Goal: Information Seeking & Learning: Learn about a topic

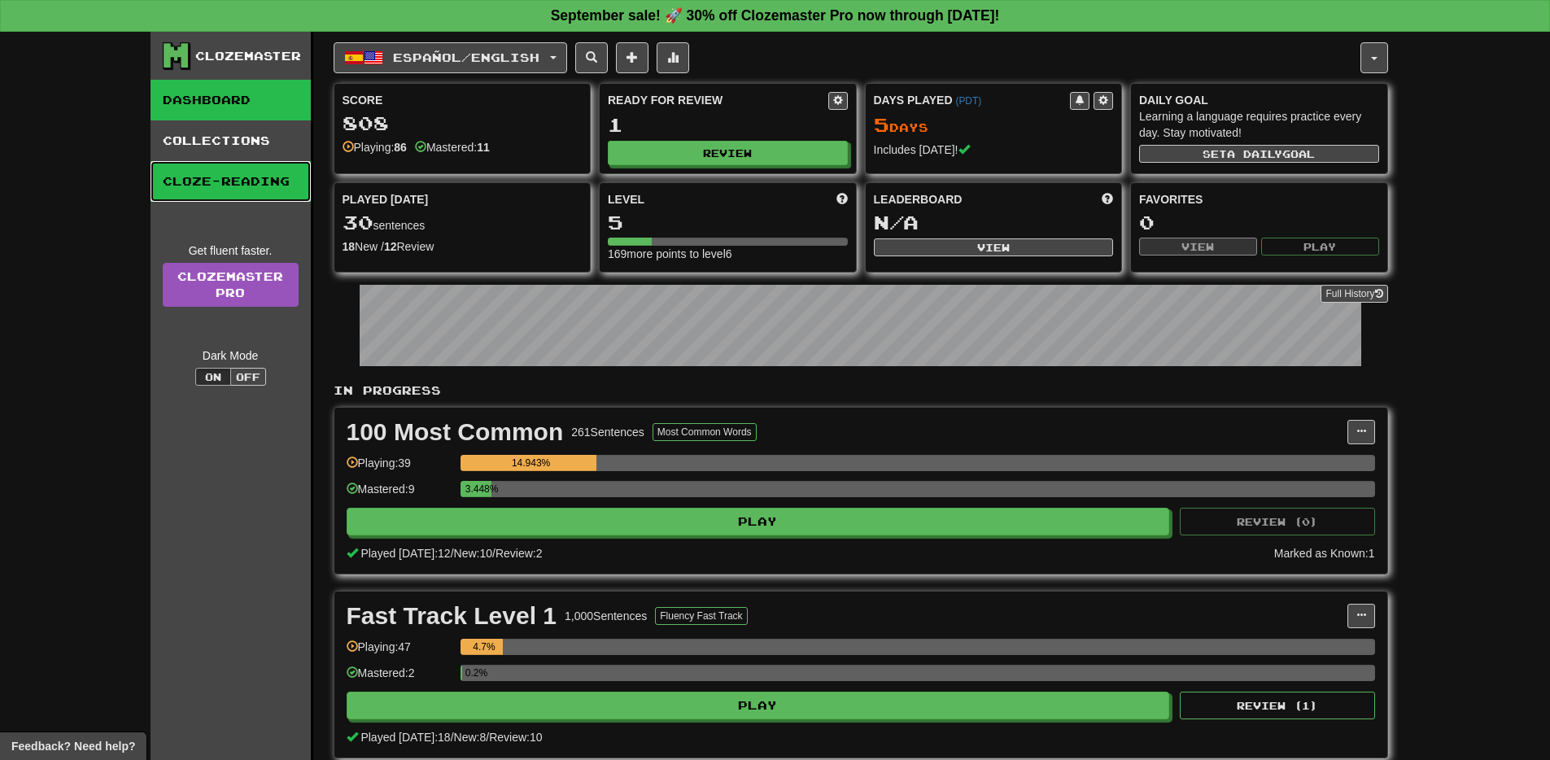
click at [213, 177] on link "Cloze-Reading" at bounding box center [231, 181] width 160 height 41
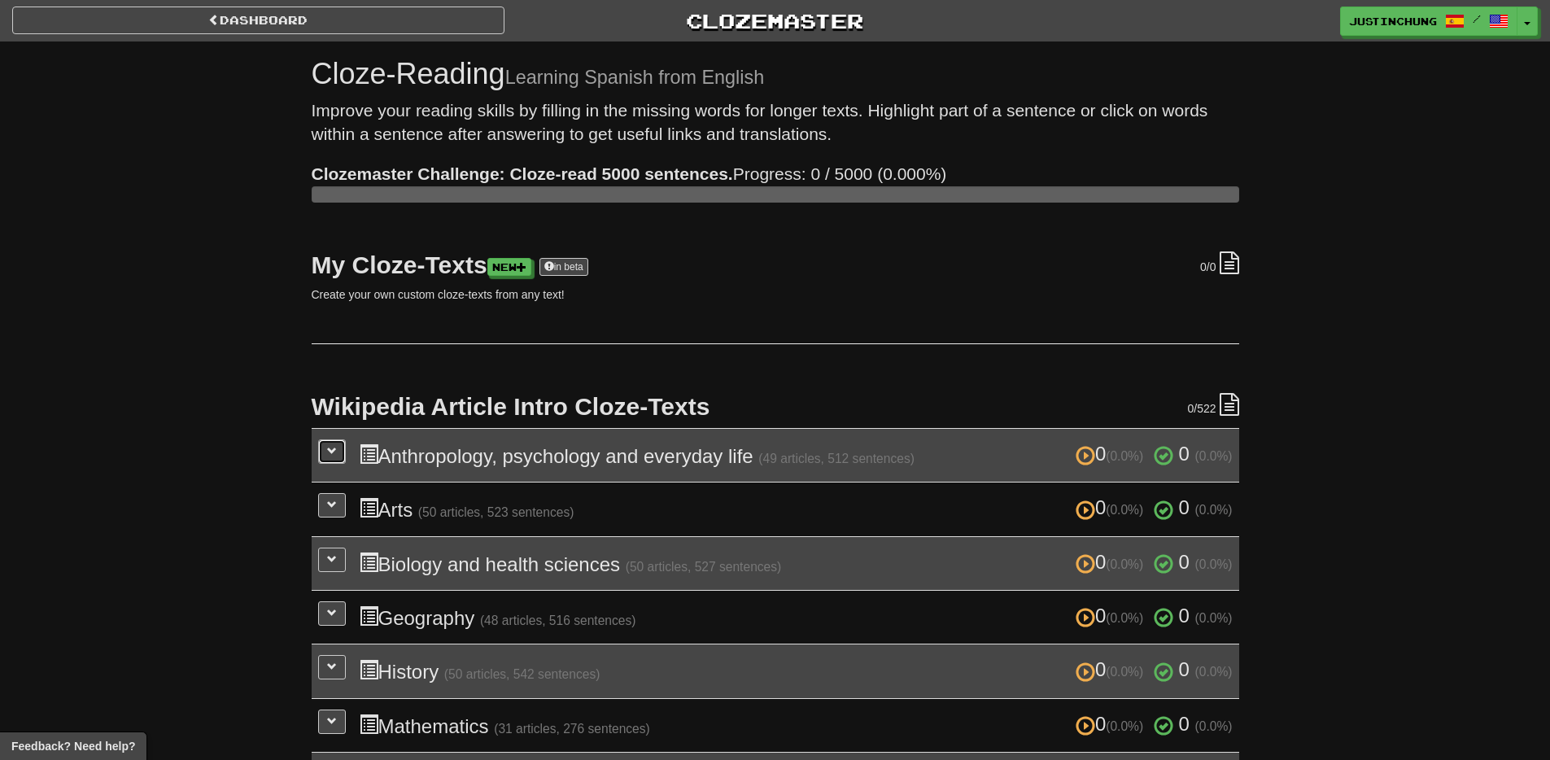
click at [327, 454] on span at bounding box center [332, 451] width 10 height 10
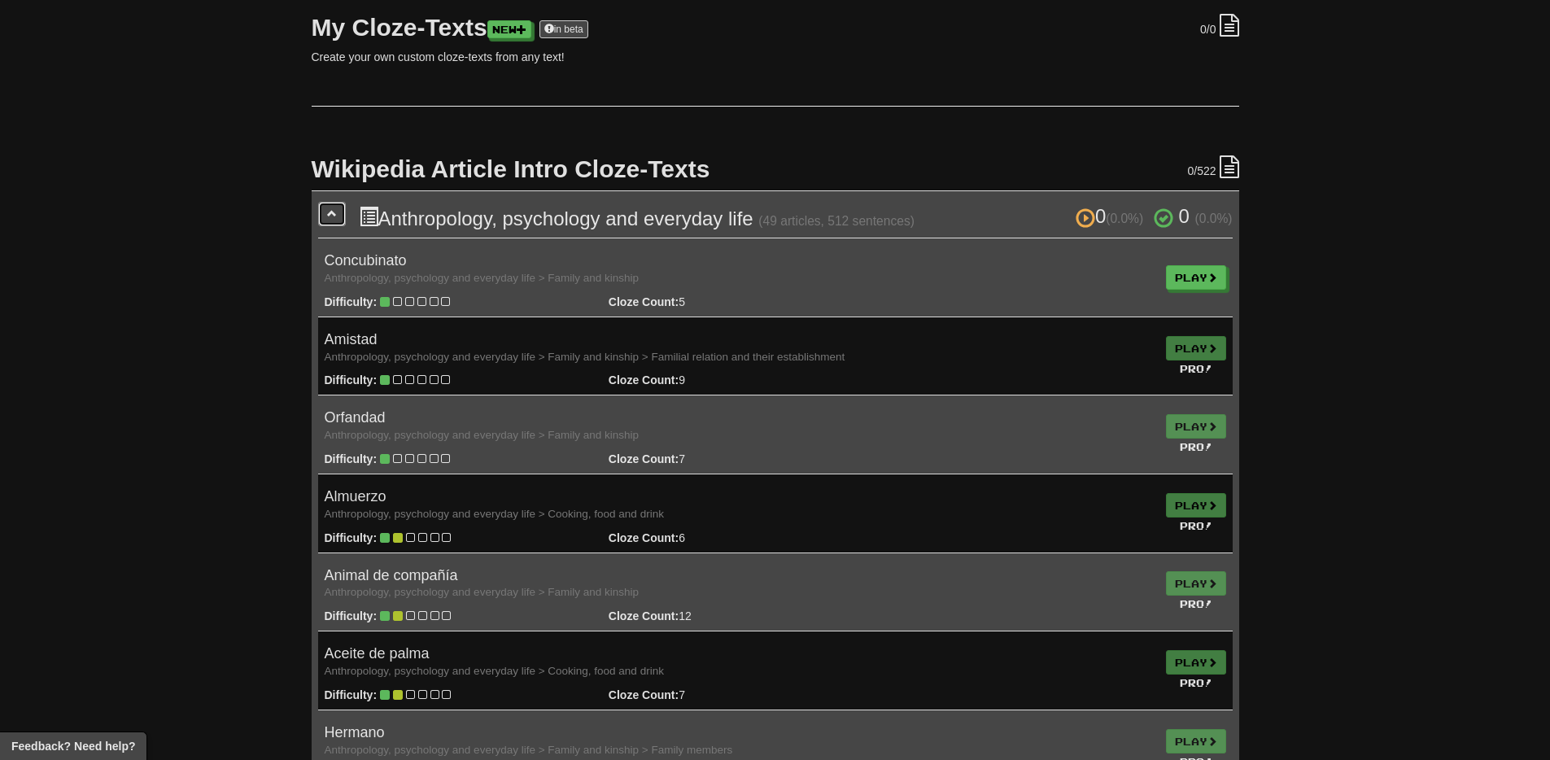
scroll to position [203, 0]
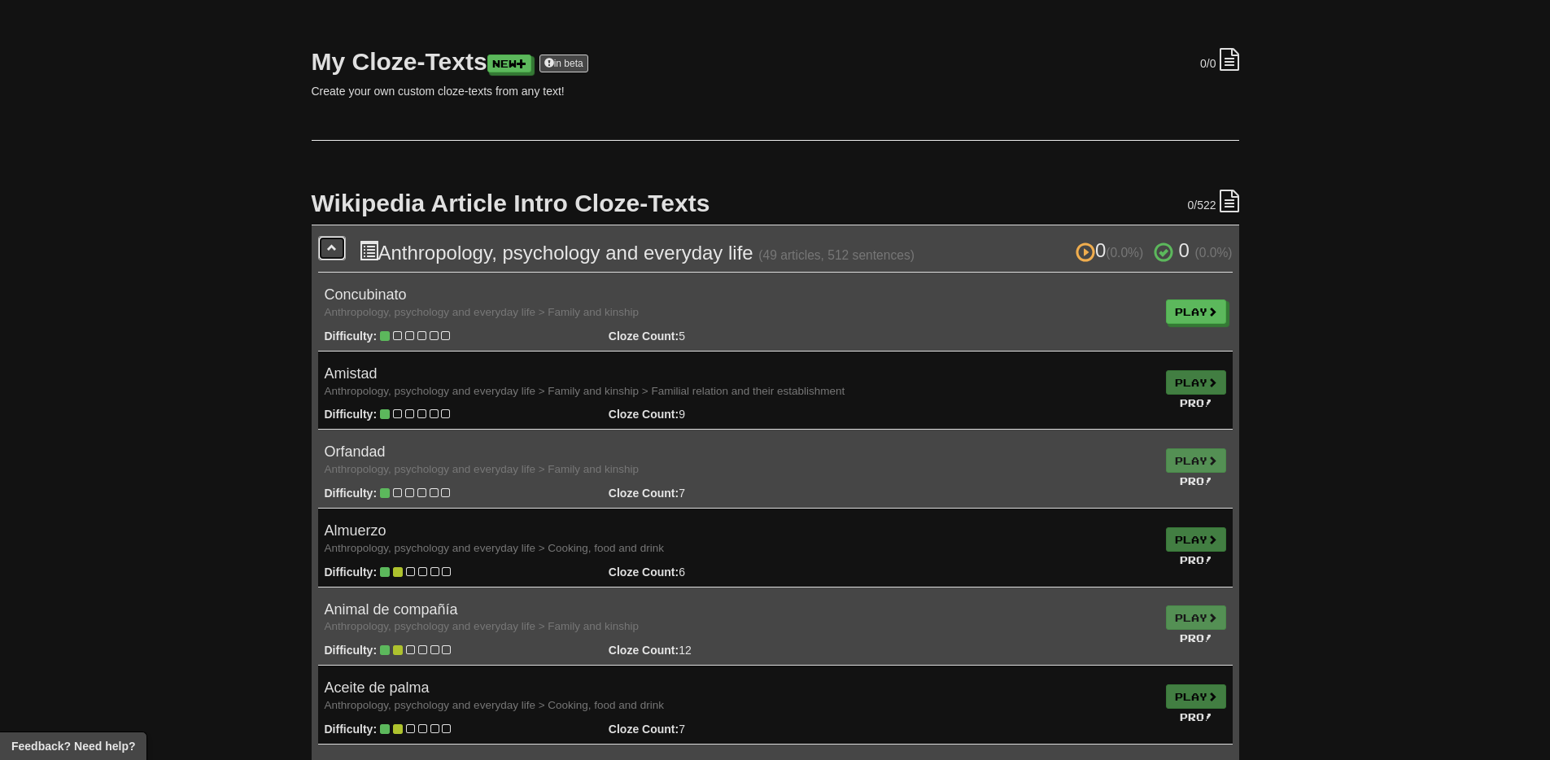
click at [325, 248] on button at bounding box center [332, 248] width 28 height 24
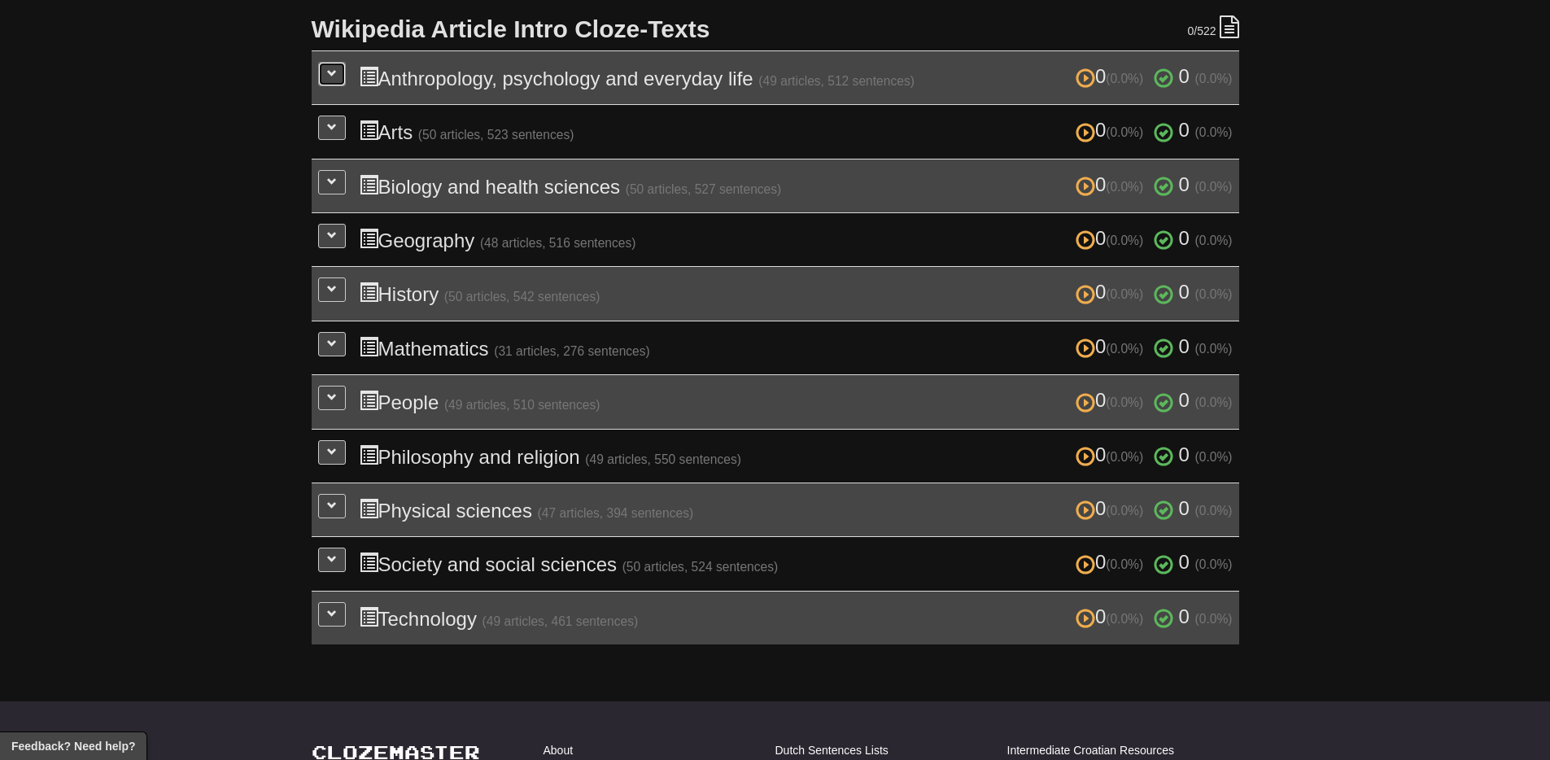
scroll to position [140, 0]
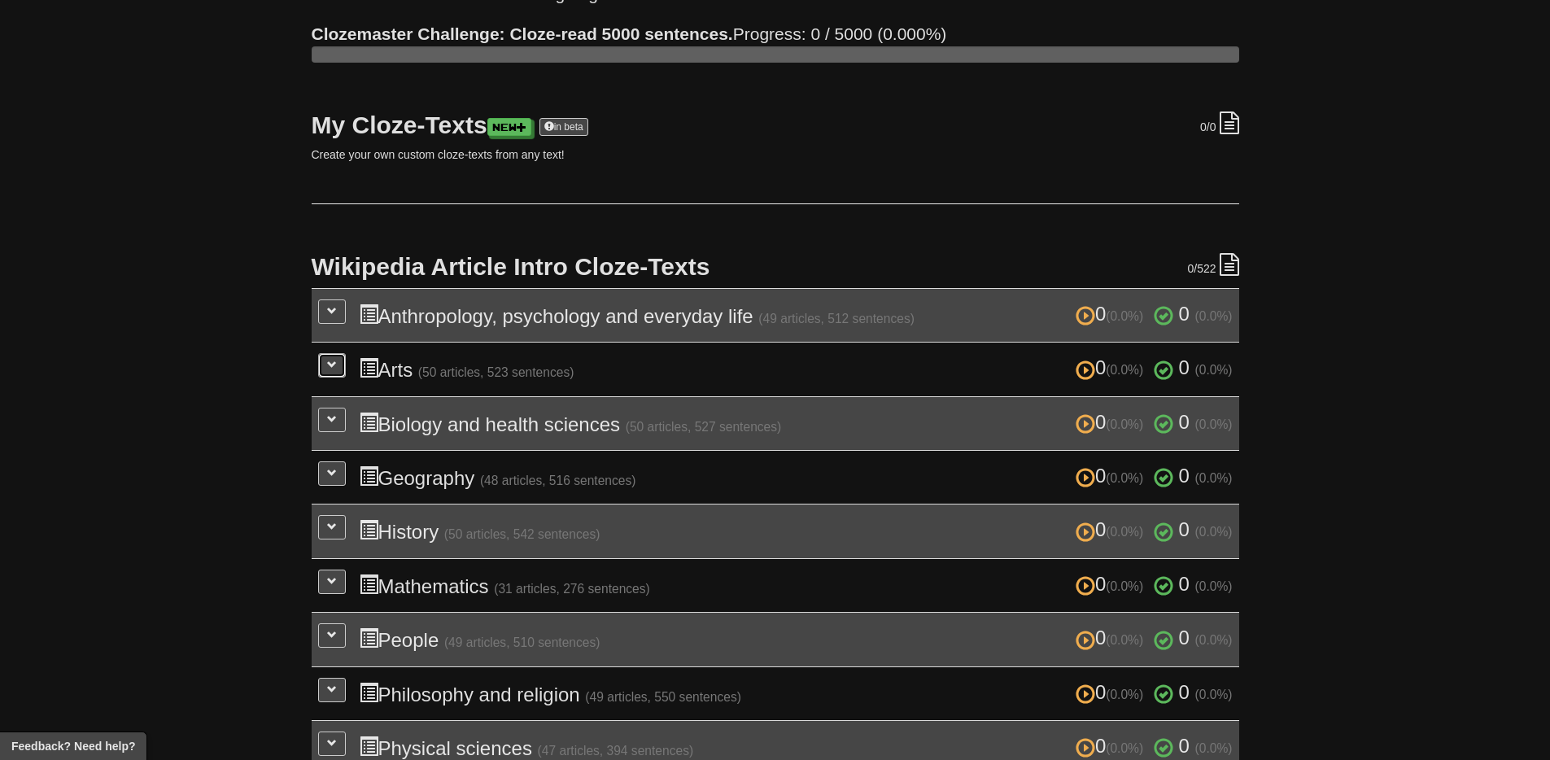
click at [333, 363] on span at bounding box center [332, 365] width 10 height 10
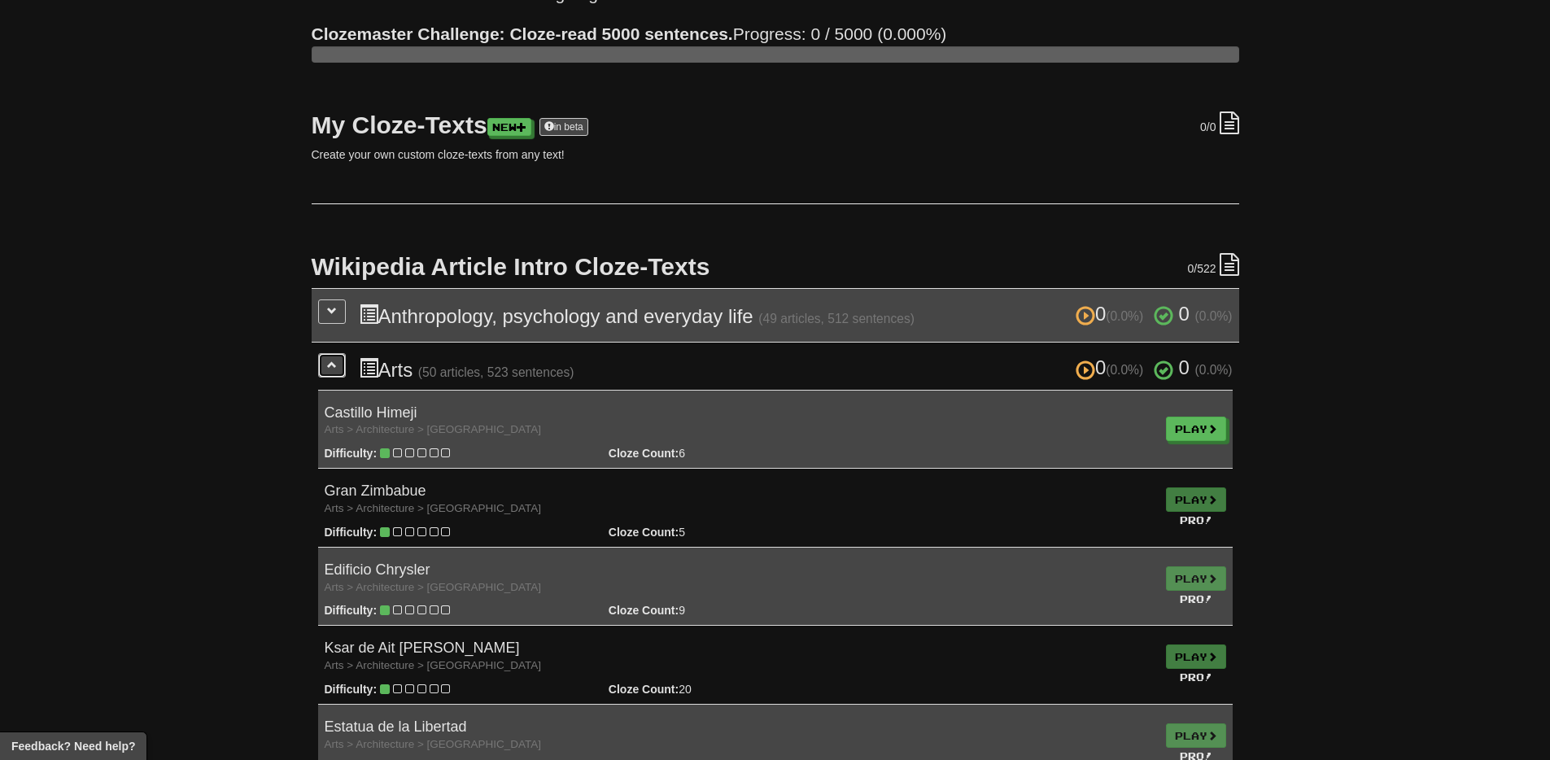
click at [334, 368] on span at bounding box center [332, 365] width 10 height 10
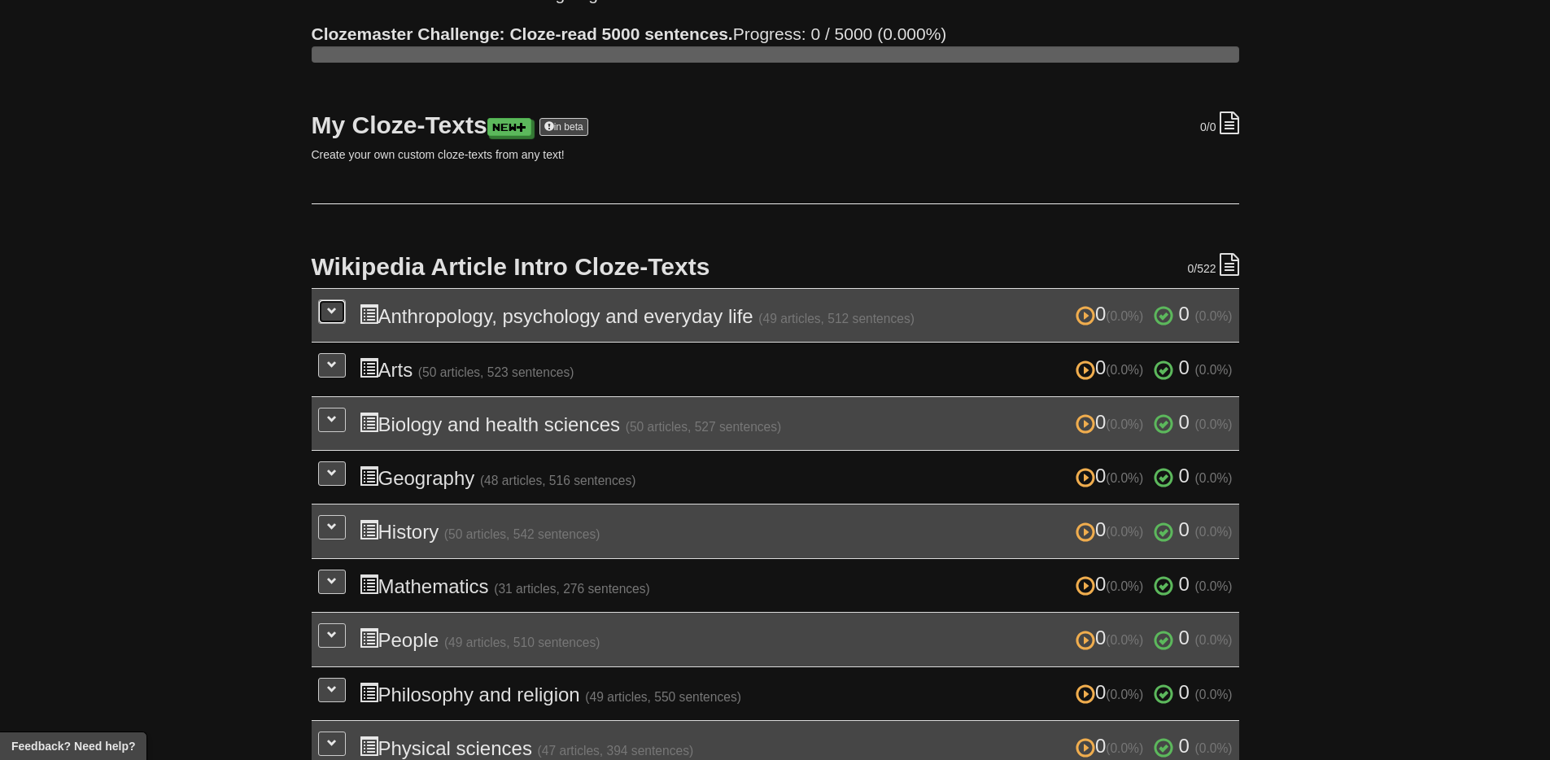
click at [327, 316] on span at bounding box center [332, 311] width 10 height 10
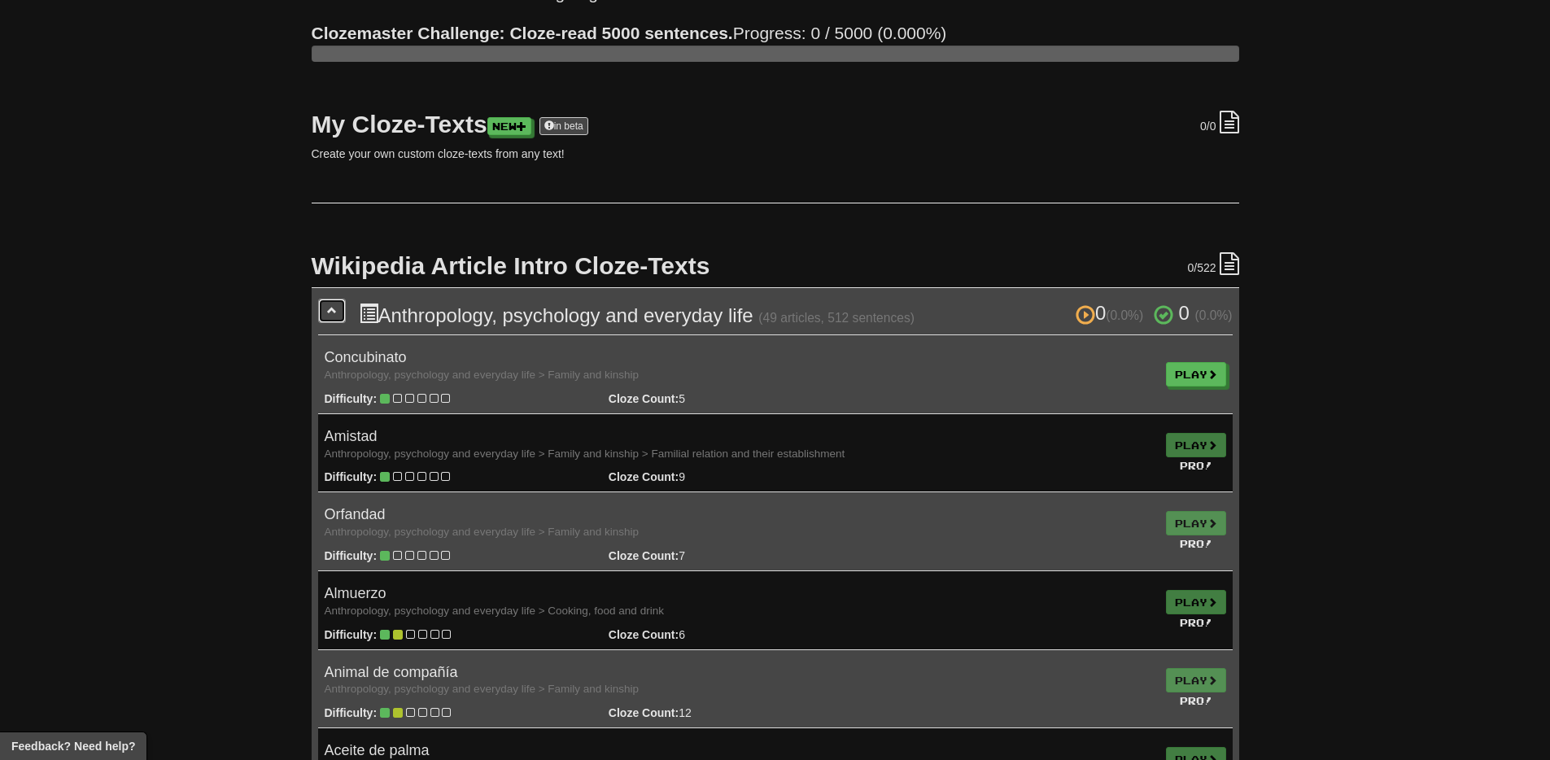
scroll to position [142, 0]
click at [327, 309] on span at bounding box center [332, 309] width 10 height 10
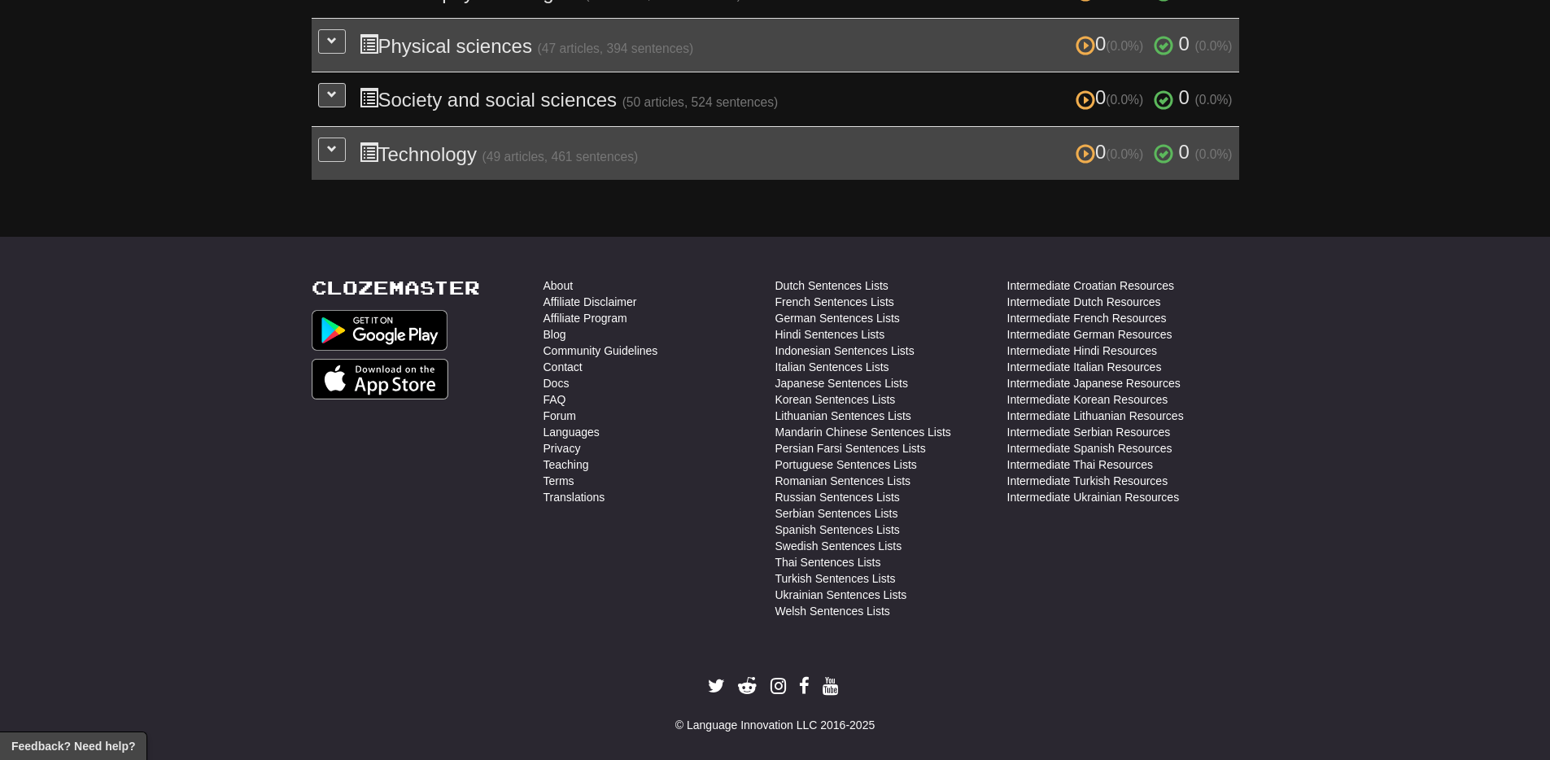
scroll to position [0, 0]
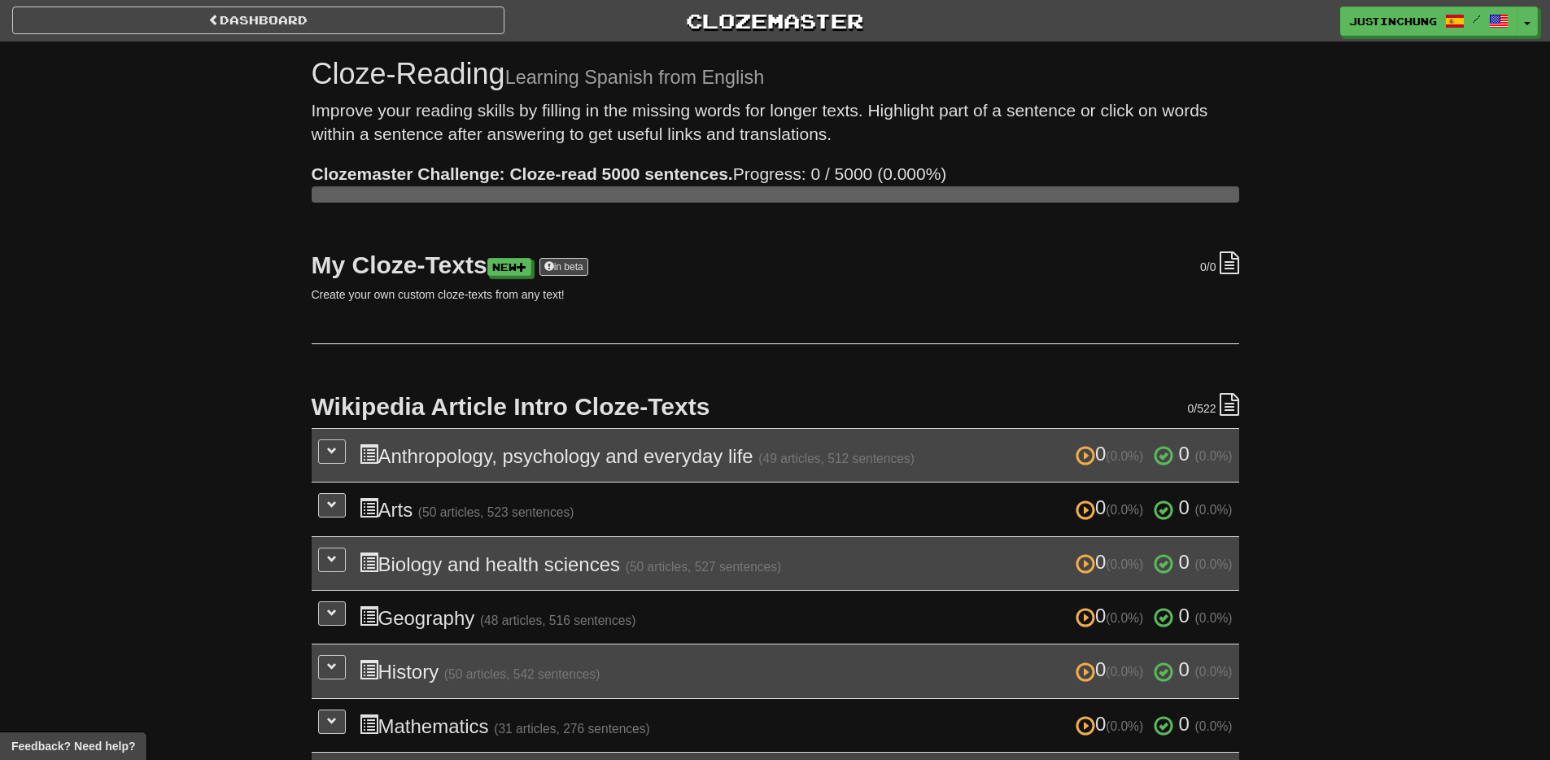
drag, startPoint x: 512, startPoint y: 77, endPoint x: 321, endPoint y: 78, distance: 190.5
click at [321, 78] on h1 "Cloze-Reading Learning Spanish from English" at bounding box center [776, 74] width 928 height 33
click at [1362, 253] on div "Dashboard Clozemaster justinchung / Toggle Dropdown Dashboard Leaderboard Activ…" at bounding box center [775, 519] width 1550 height 1039
click at [588, 270] on link "in beta" at bounding box center [564, 267] width 49 height 18
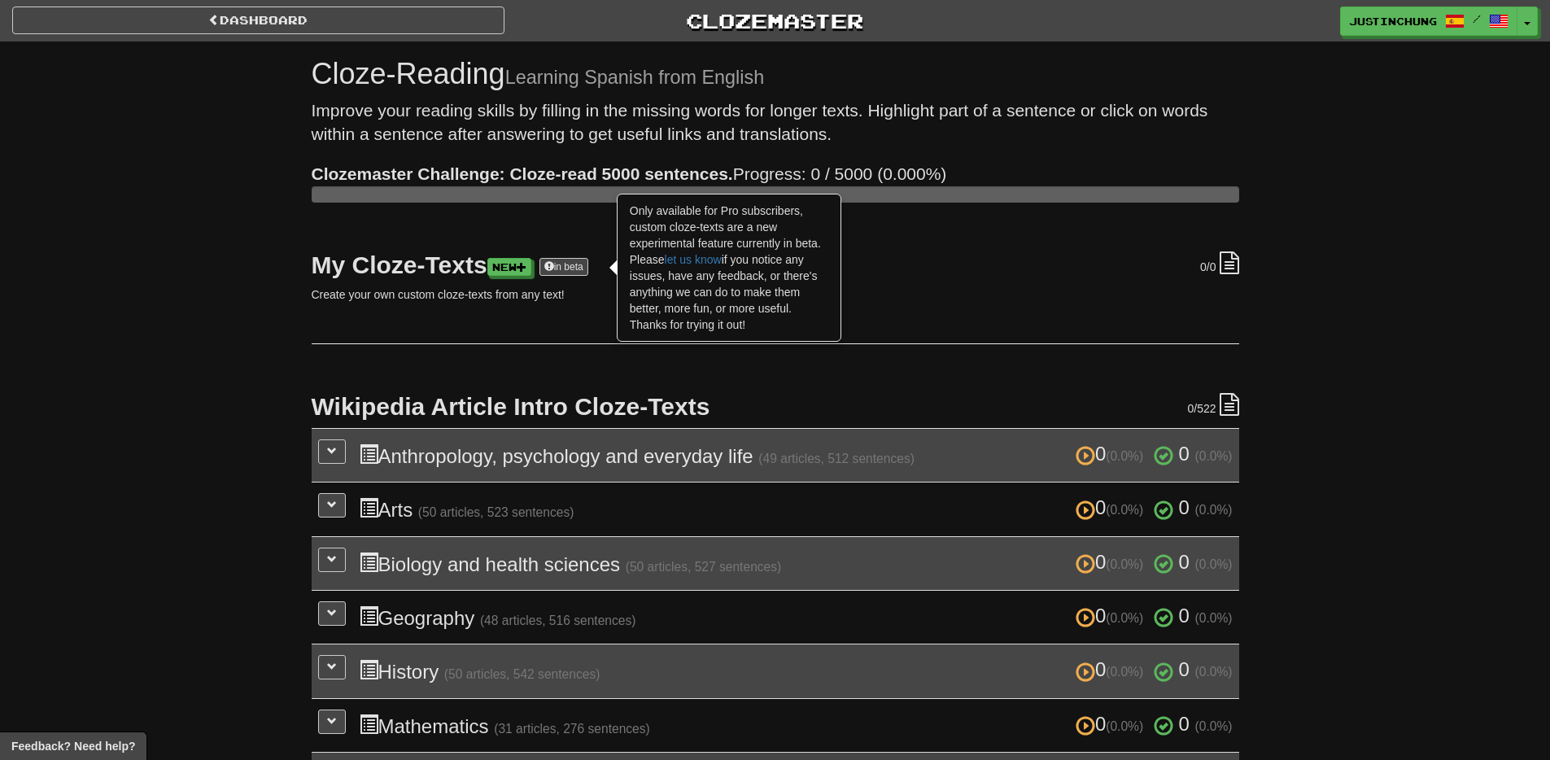
click at [196, 431] on div "Dashboard Clozemaster justinchung / Toggle Dropdown Dashboard Leaderboard Activ…" at bounding box center [775, 519] width 1550 height 1039
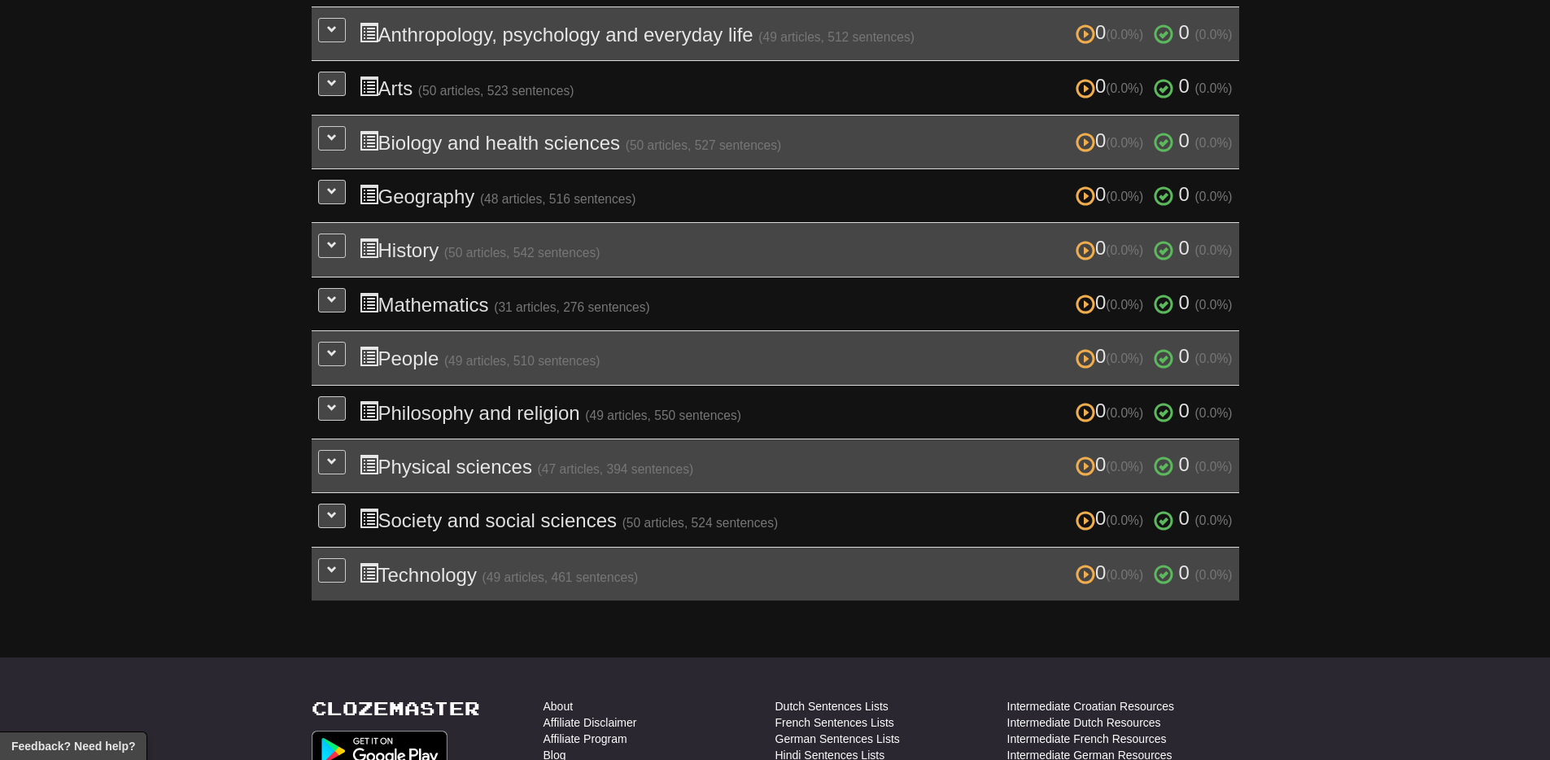
scroll to position [426, 0]
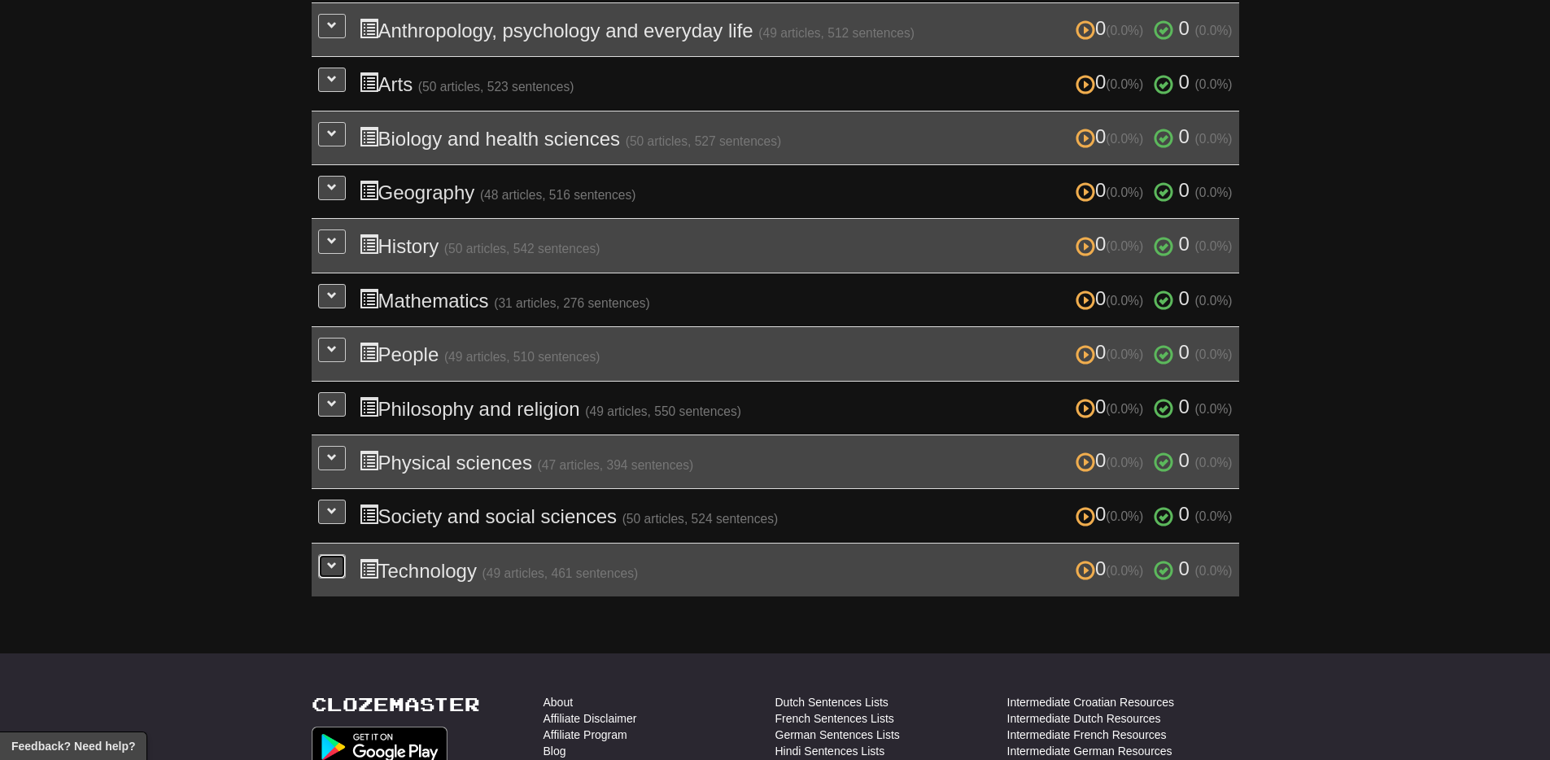
click at [326, 558] on button at bounding box center [332, 566] width 28 height 24
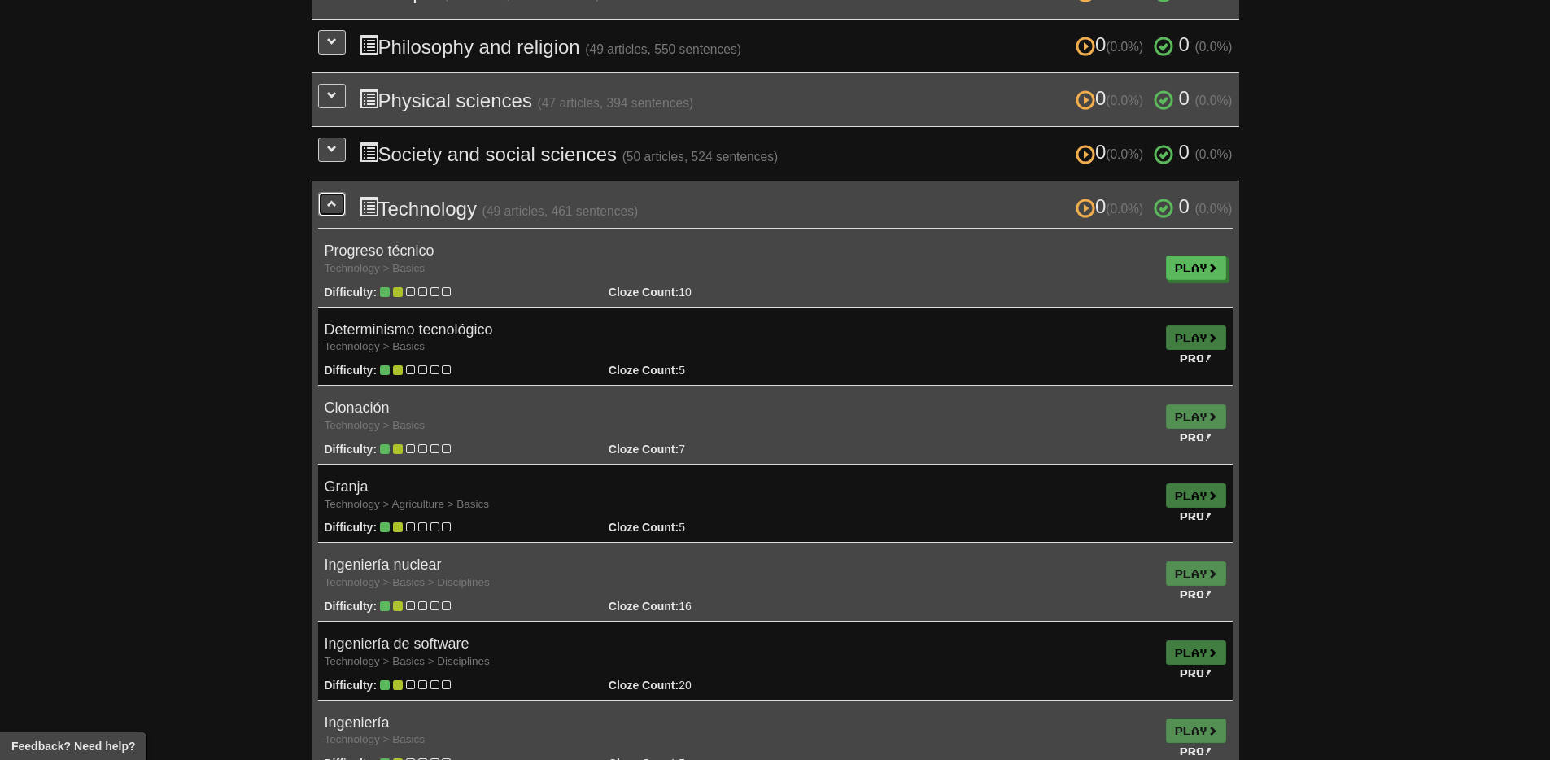
scroll to position [789, 0]
click at [323, 197] on button at bounding box center [332, 202] width 28 height 24
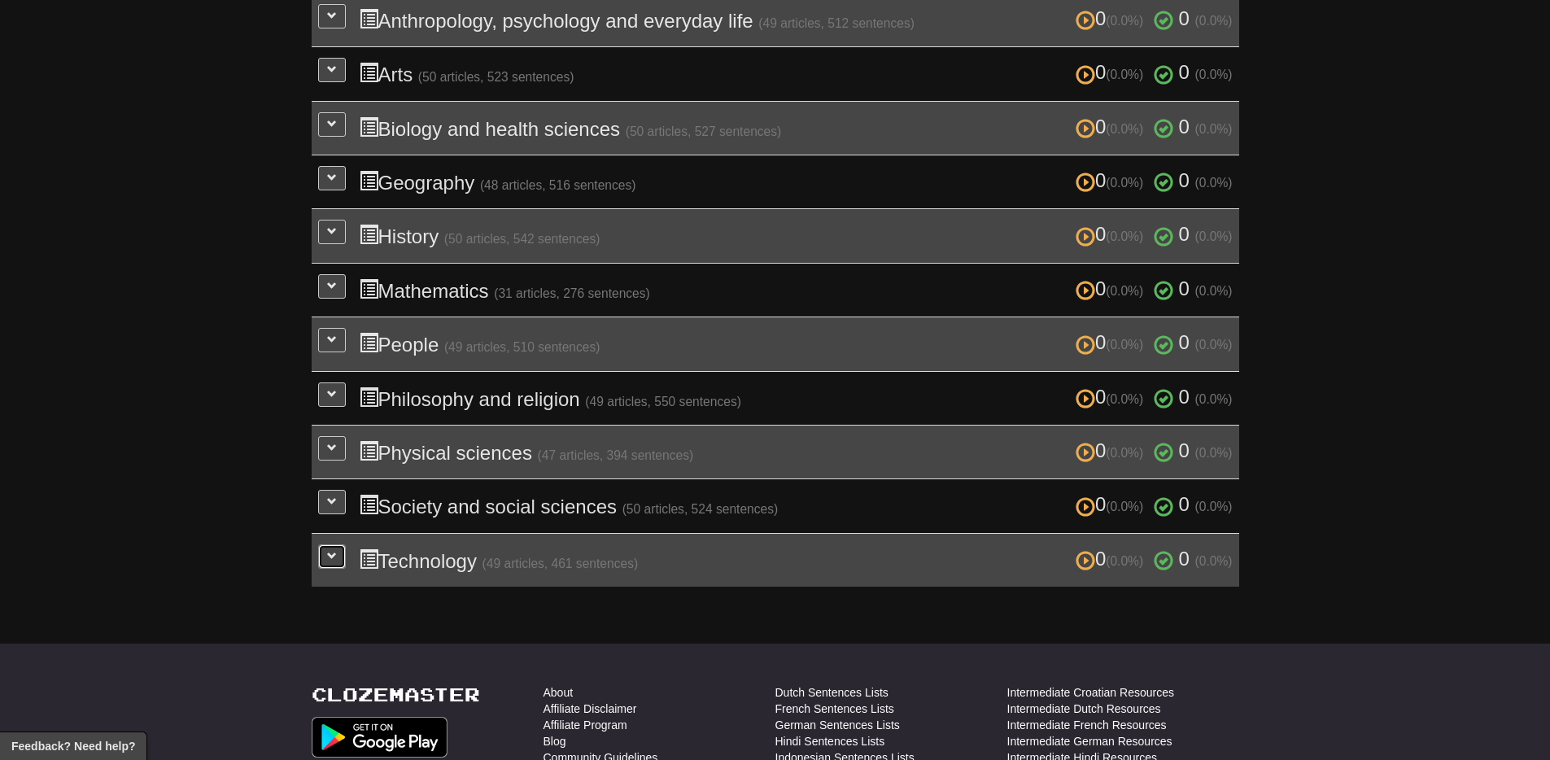
scroll to position [203, 0]
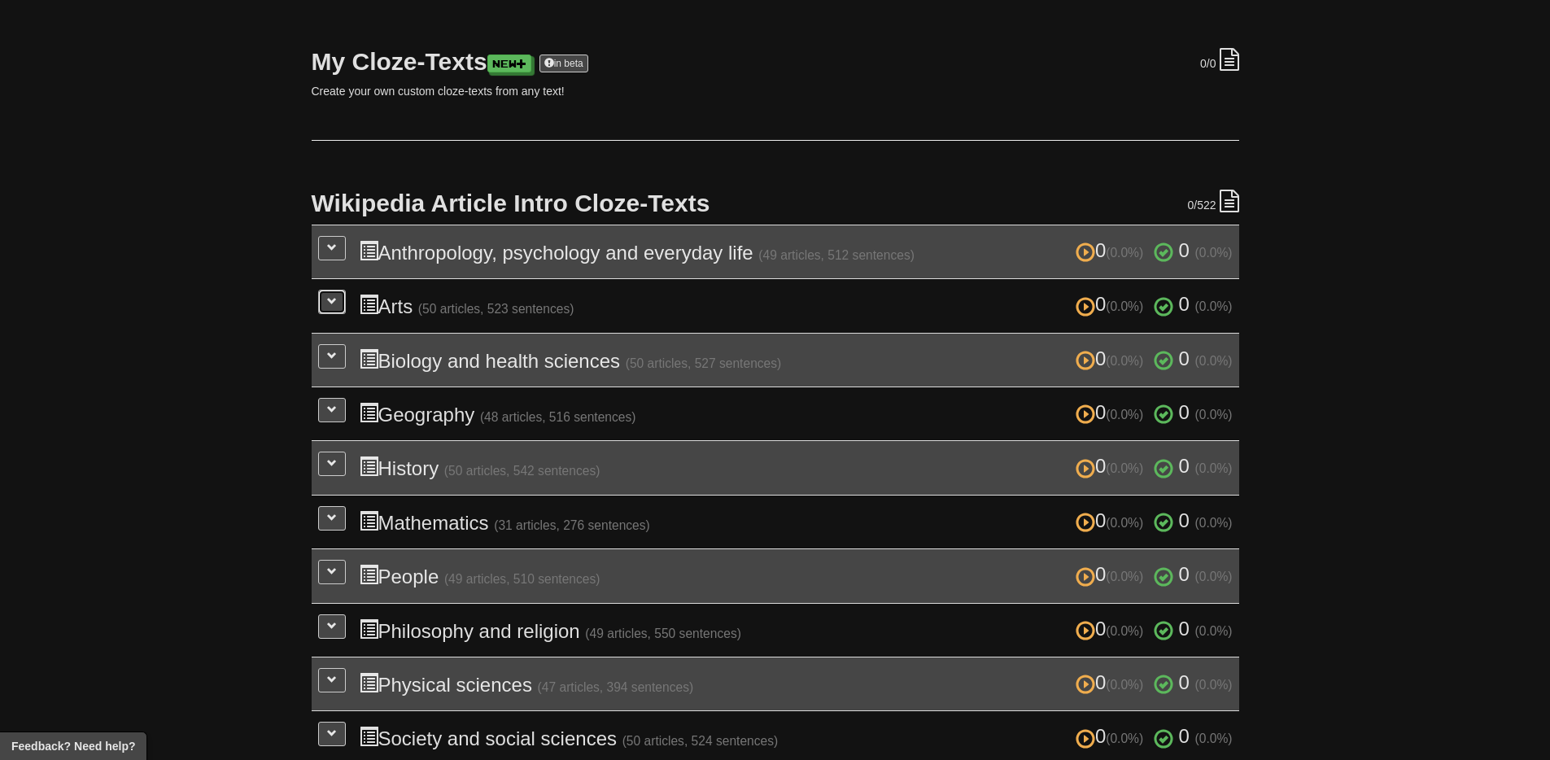
click at [323, 302] on button at bounding box center [332, 302] width 28 height 24
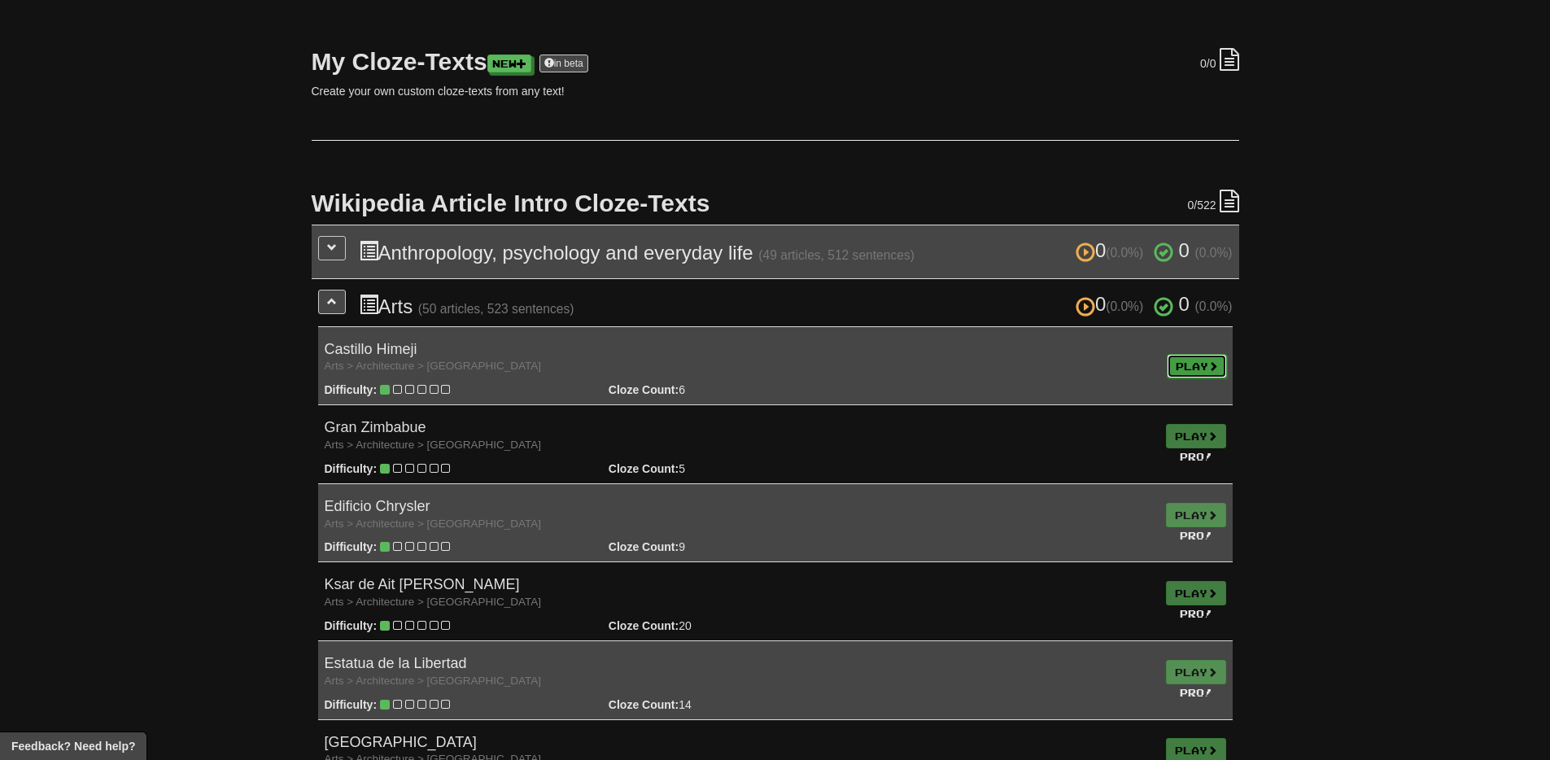
click at [1209, 370] on link "Play" at bounding box center [1197, 366] width 60 height 24
click at [336, 300] on span at bounding box center [332, 301] width 10 height 10
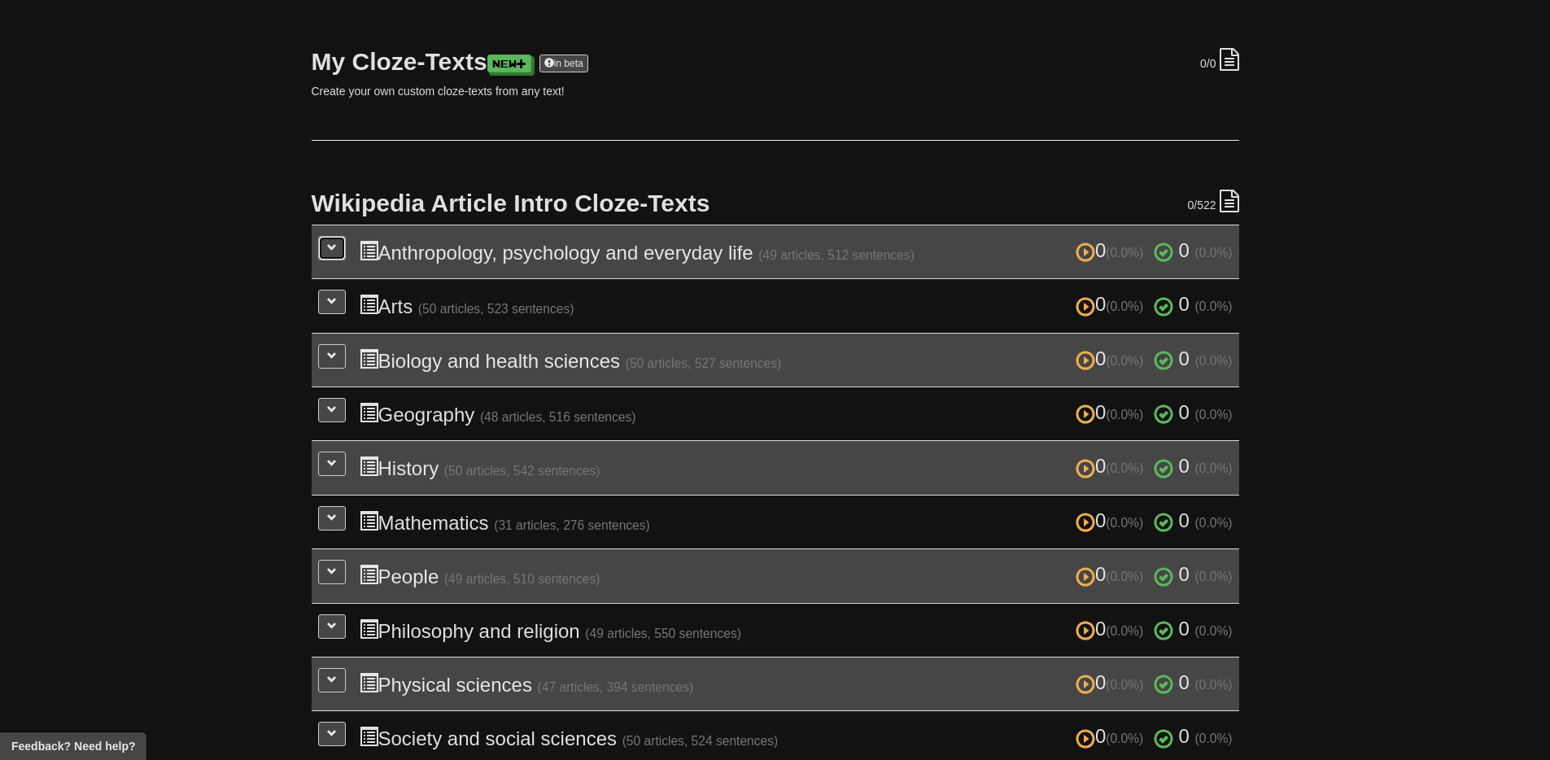
click at [339, 253] on button at bounding box center [332, 248] width 28 height 24
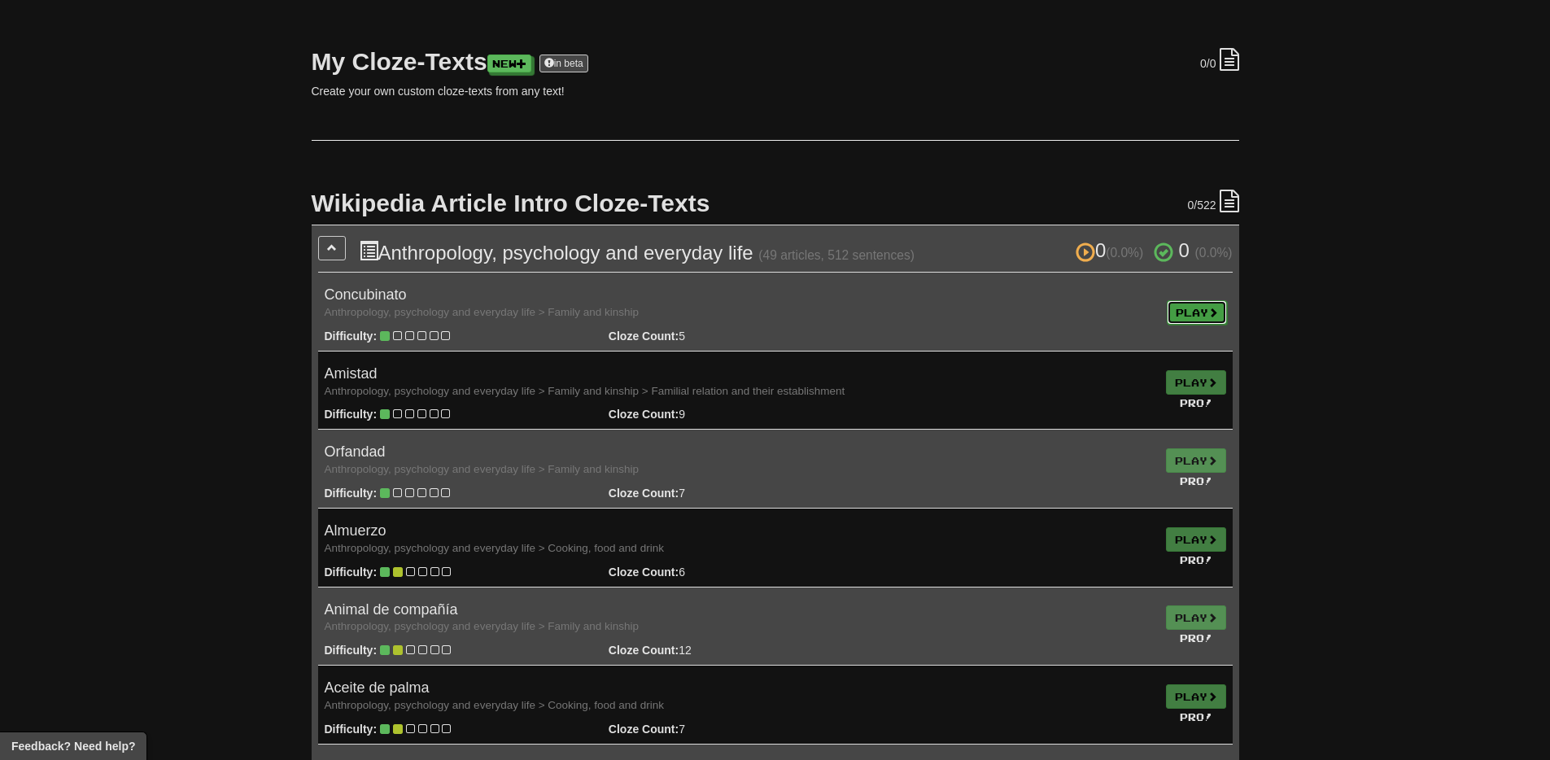
click at [1175, 314] on link "Play" at bounding box center [1197, 312] width 60 height 24
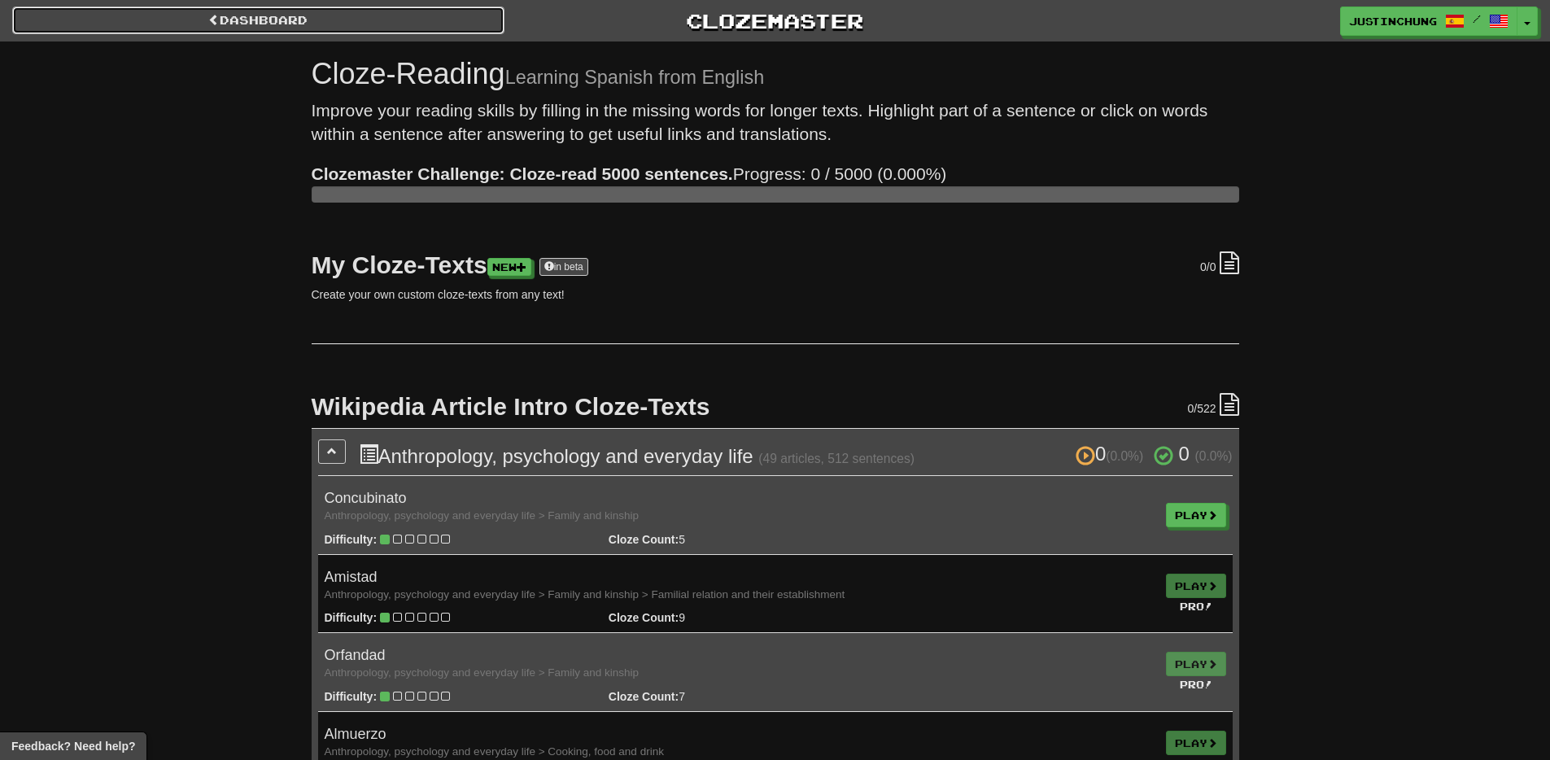
click at [133, 14] on link "Dashboard" at bounding box center [258, 21] width 492 height 28
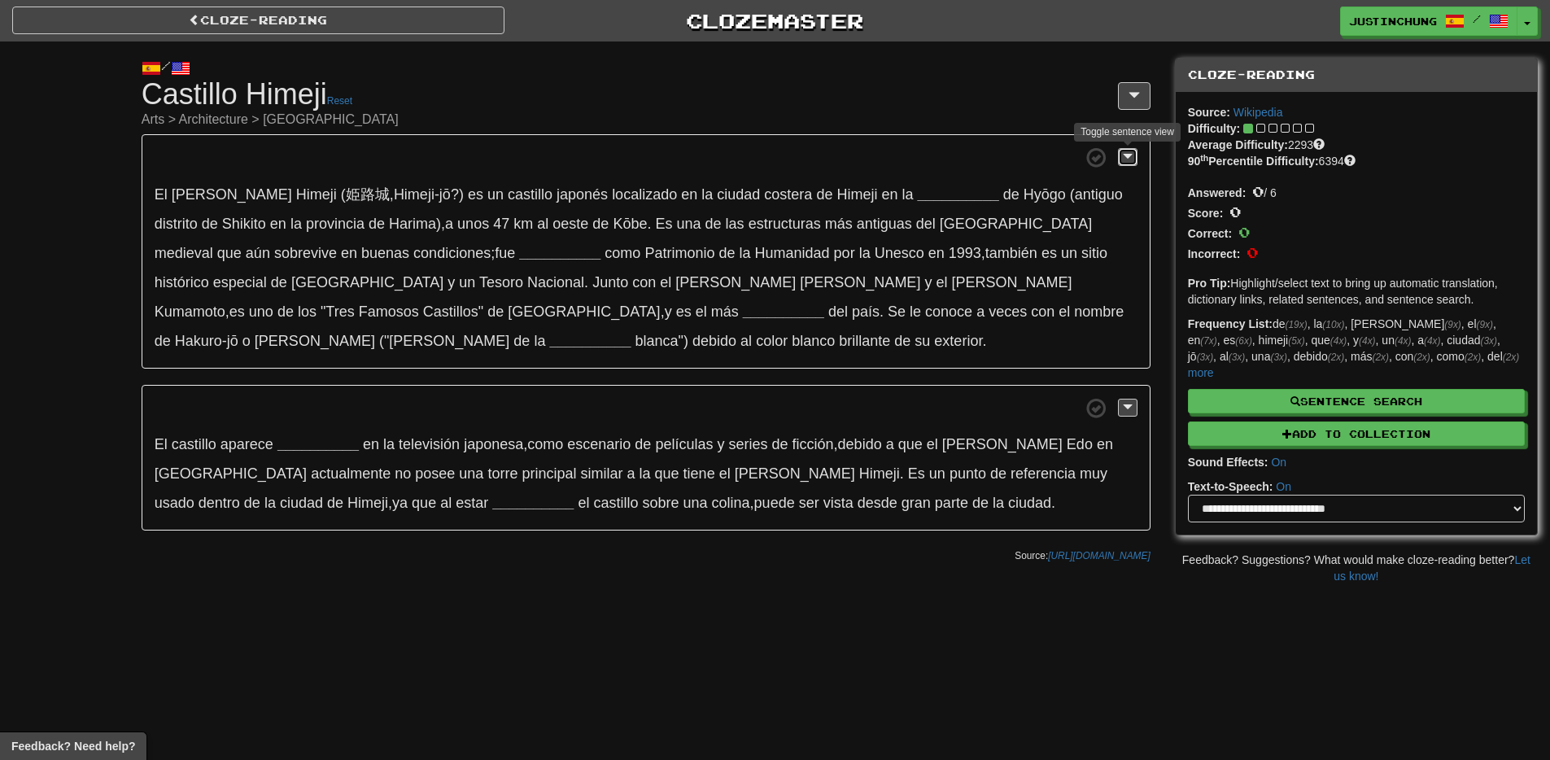
click at [1130, 154] on span at bounding box center [1128, 156] width 10 height 11
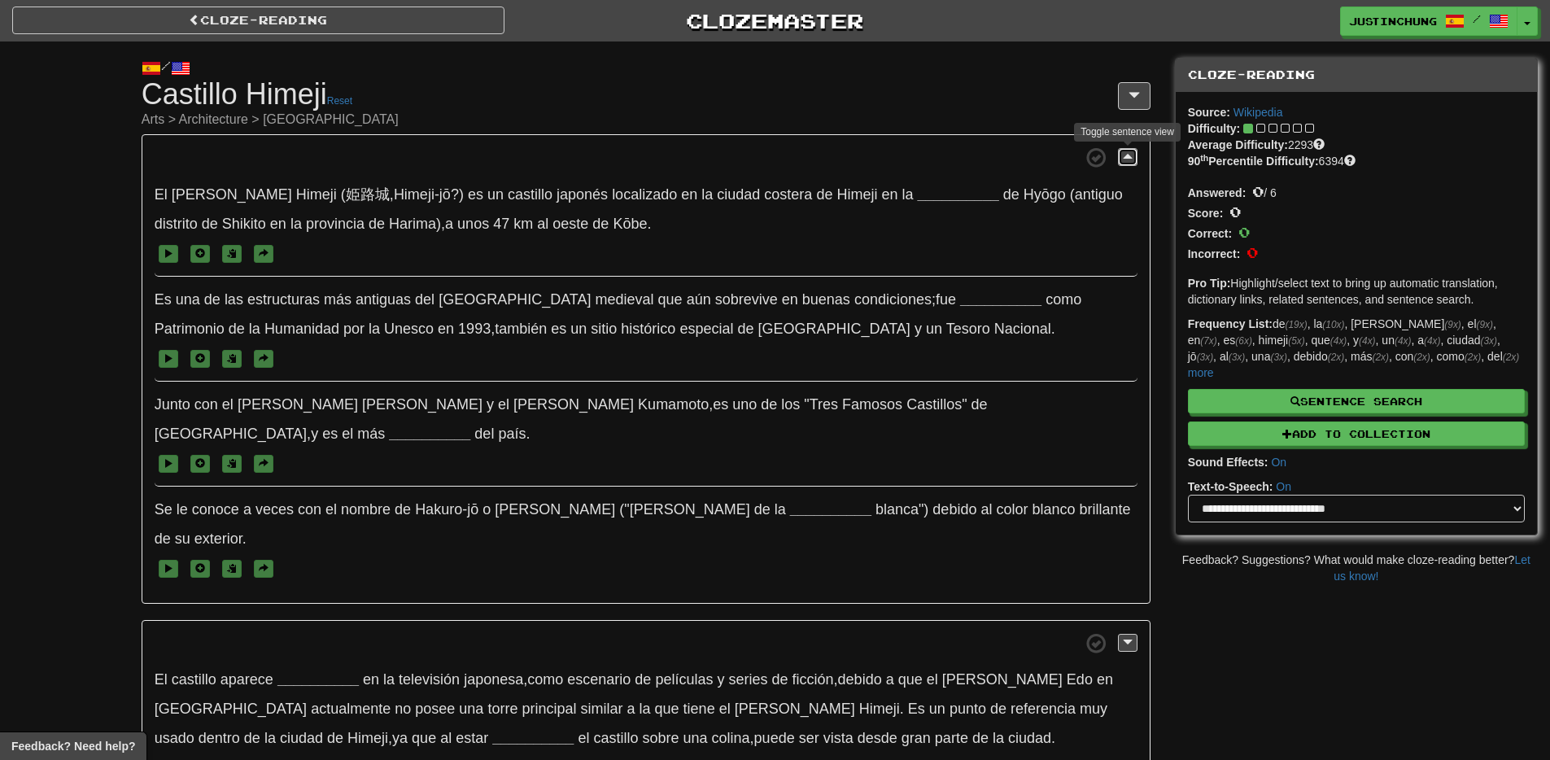
click at [1130, 155] on span at bounding box center [1128, 156] width 10 height 11
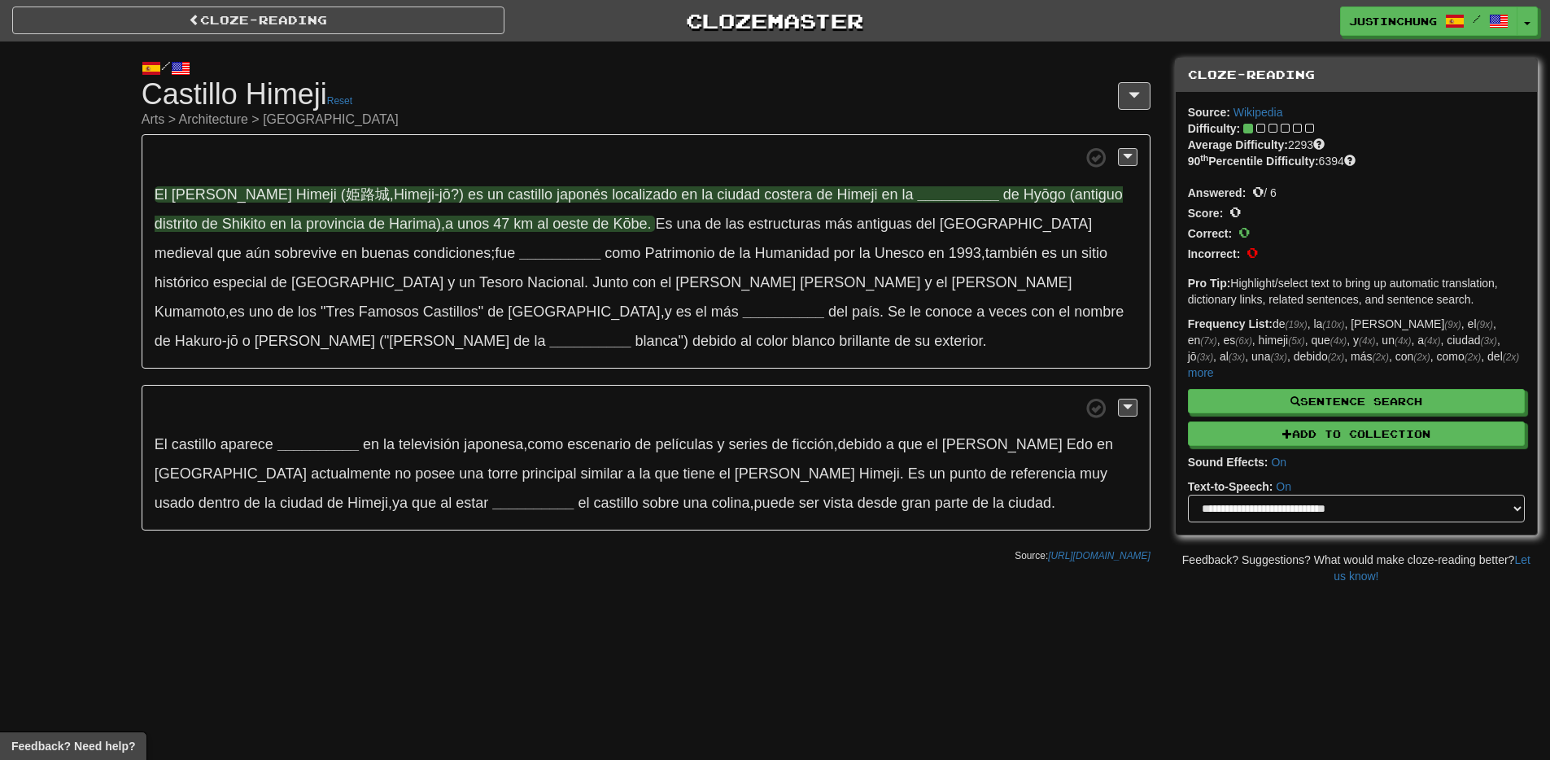
click at [918, 186] on strong "__________" at bounding box center [958, 194] width 81 height 16
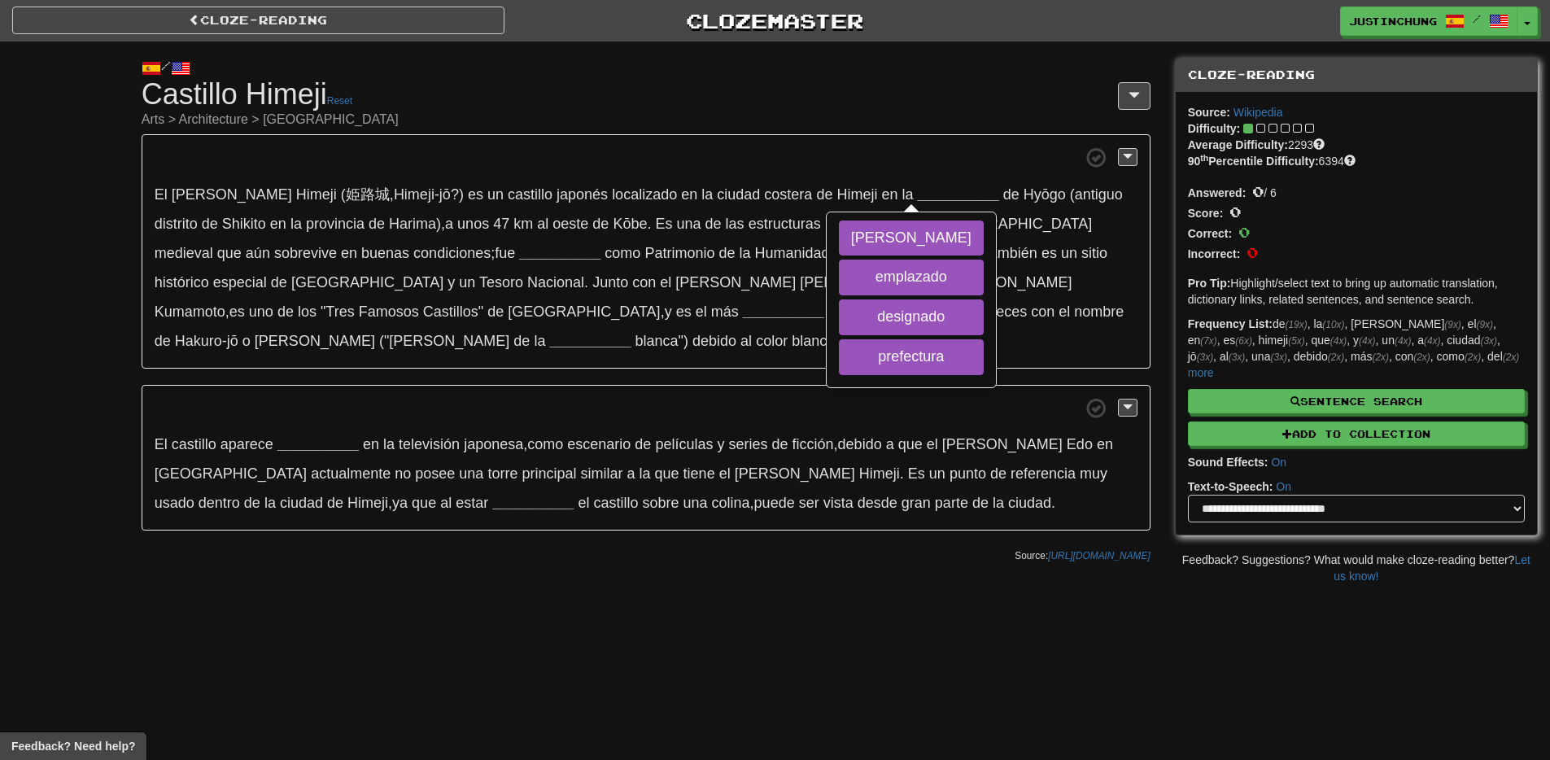
click at [626, 654] on div "Cloze-Reading Clozemaster justinchung / Toggle Dropdown Dashboard Leaderboard A…" at bounding box center [775, 380] width 1550 height 760
click at [1131, 159] on span at bounding box center [1128, 156] width 10 height 11
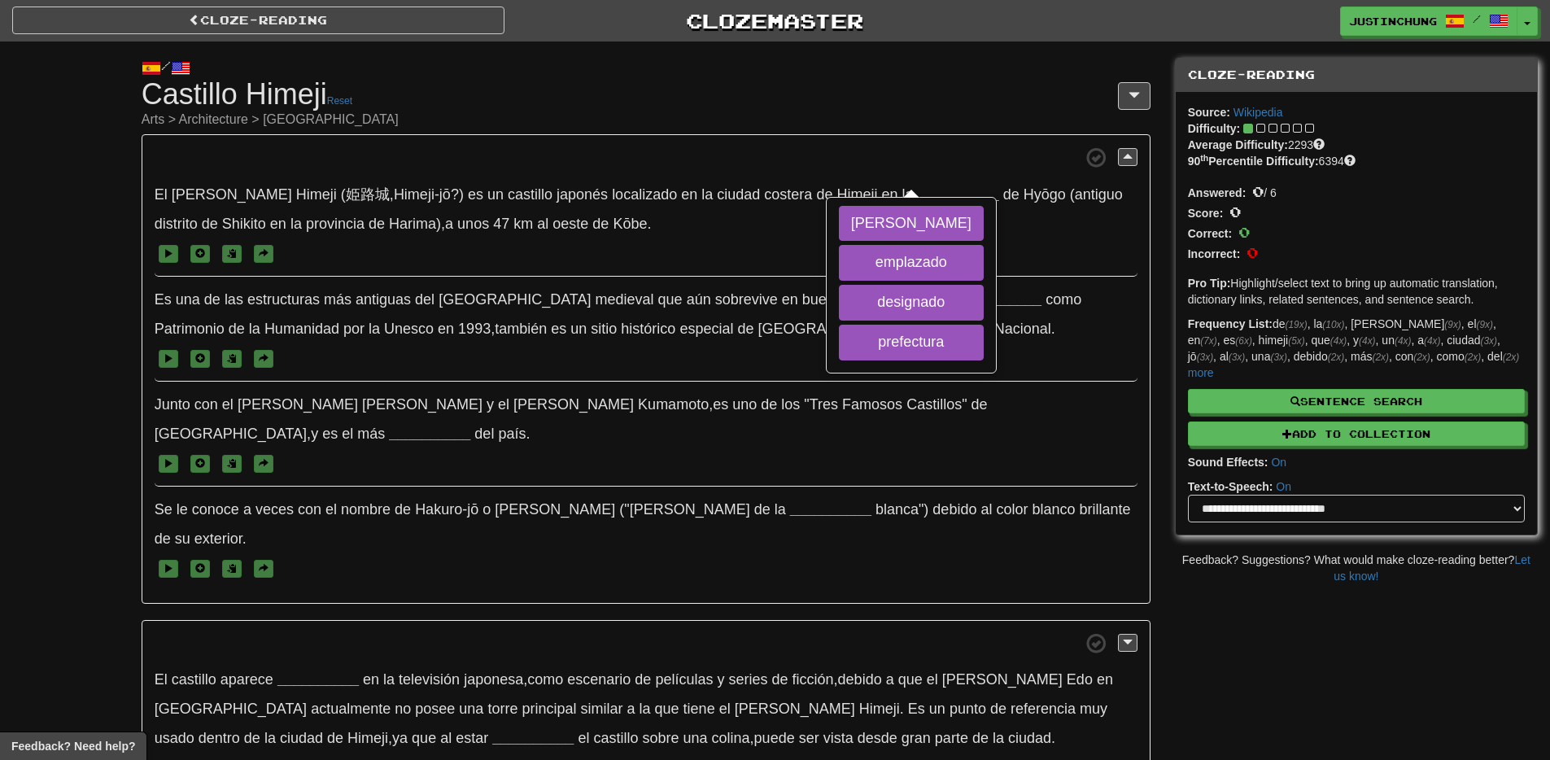
click at [24, 372] on div "/ Cloze-Reading Castillo Himeji Reset Arts > Architecture > Asia El Castillo Hi…" at bounding box center [775, 424] width 1550 height 765
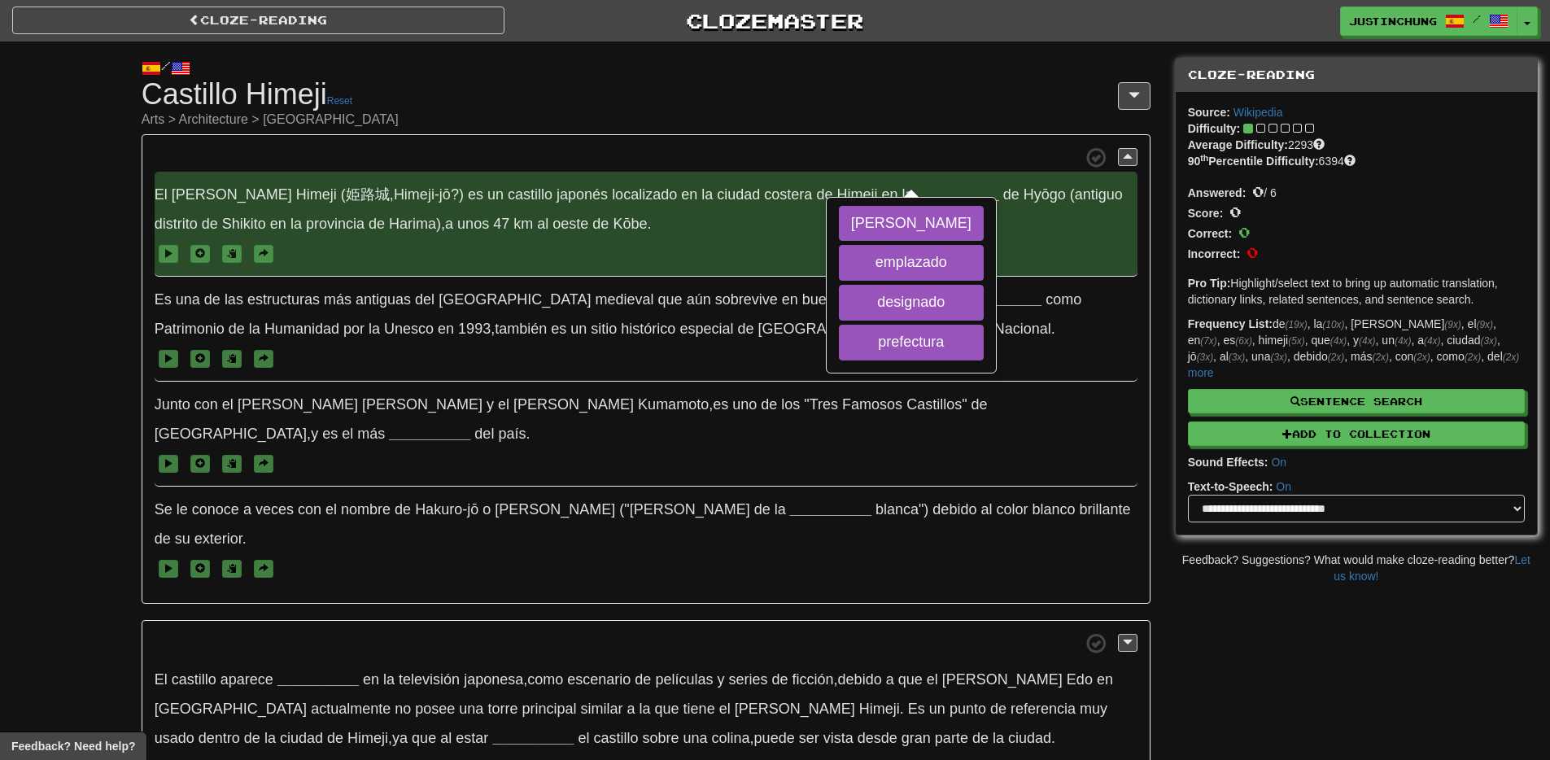
click at [881, 183] on span "El Castillo Himeji (姫路城 , Himeji-jō ? ) es un castillo japonés localizado en la…" at bounding box center [646, 224] width 983 height 105
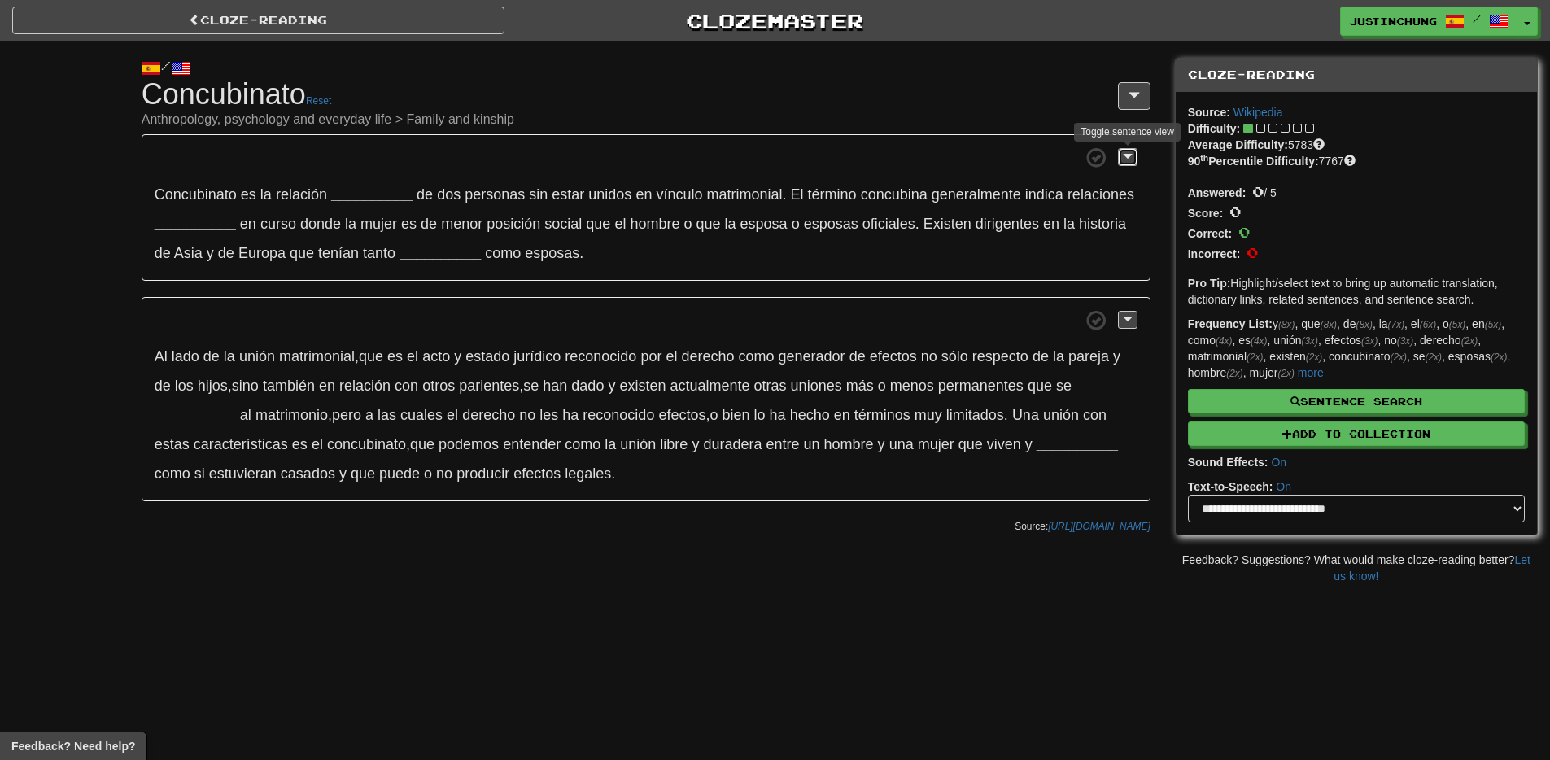
click at [1125, 155] on span at bounding box center [1128, 156] width 10 height 11
